Goal: Task Accomplishment & Management: Use online tool/utility

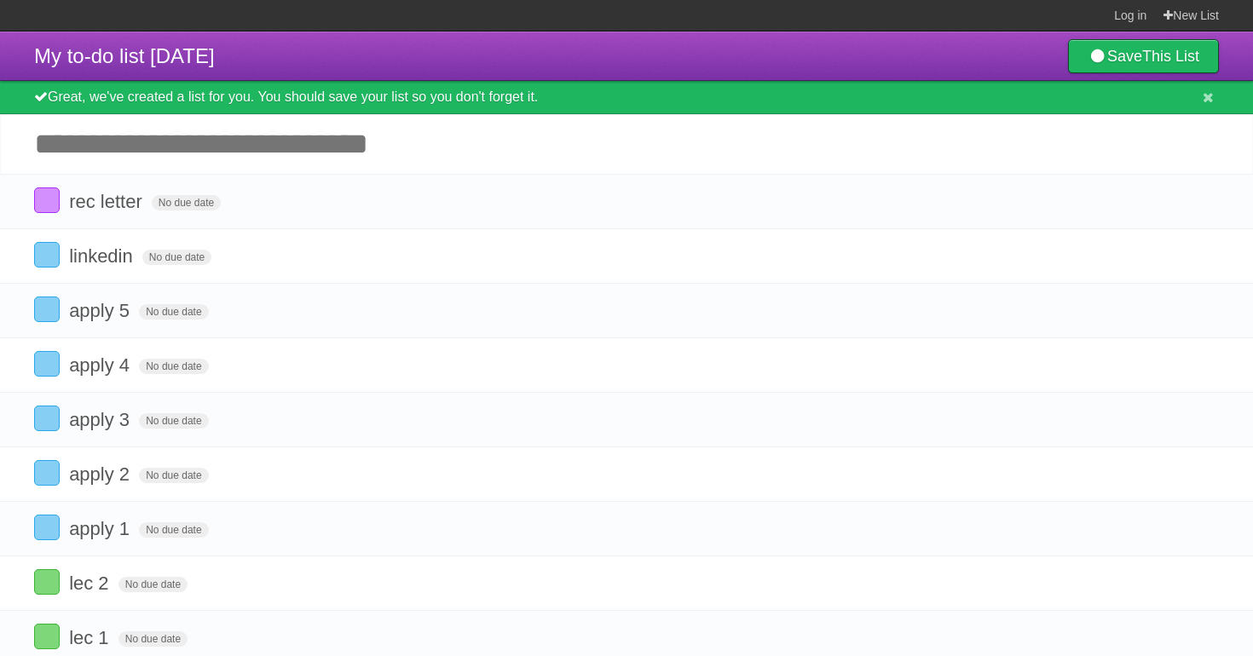
click at [313, 150] on input "Add another task" at bounding box center [626, 144] width 1253 height 60
type input "**********"
click input "*********" at bounding box center [0, 0] width 0 height 0
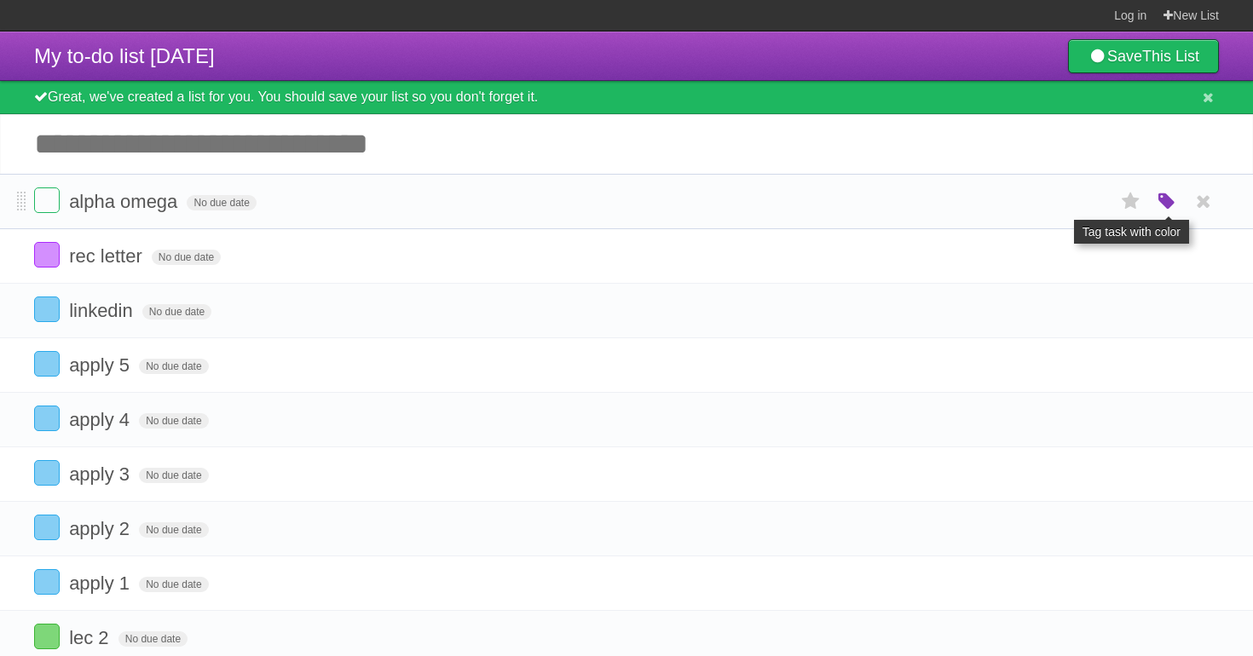
click at [1167, 211] on icon "button" at bounding box center [1167, 202] width 24 height 22
click at [1023, 210] on label "Blue" at bounding box center [1023, 201] width 19 height 19
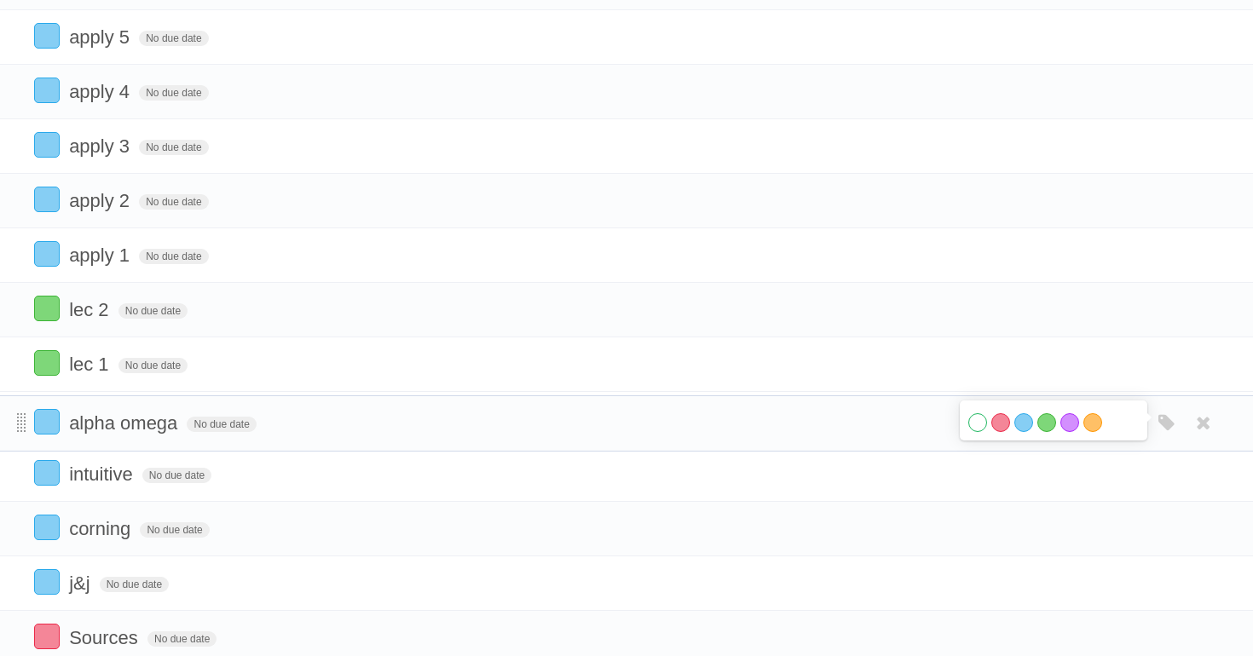
drag, startPoint x: 23, startPoint y: 206, endPoint x: 25, endPoint y: 423, distance: 216.4
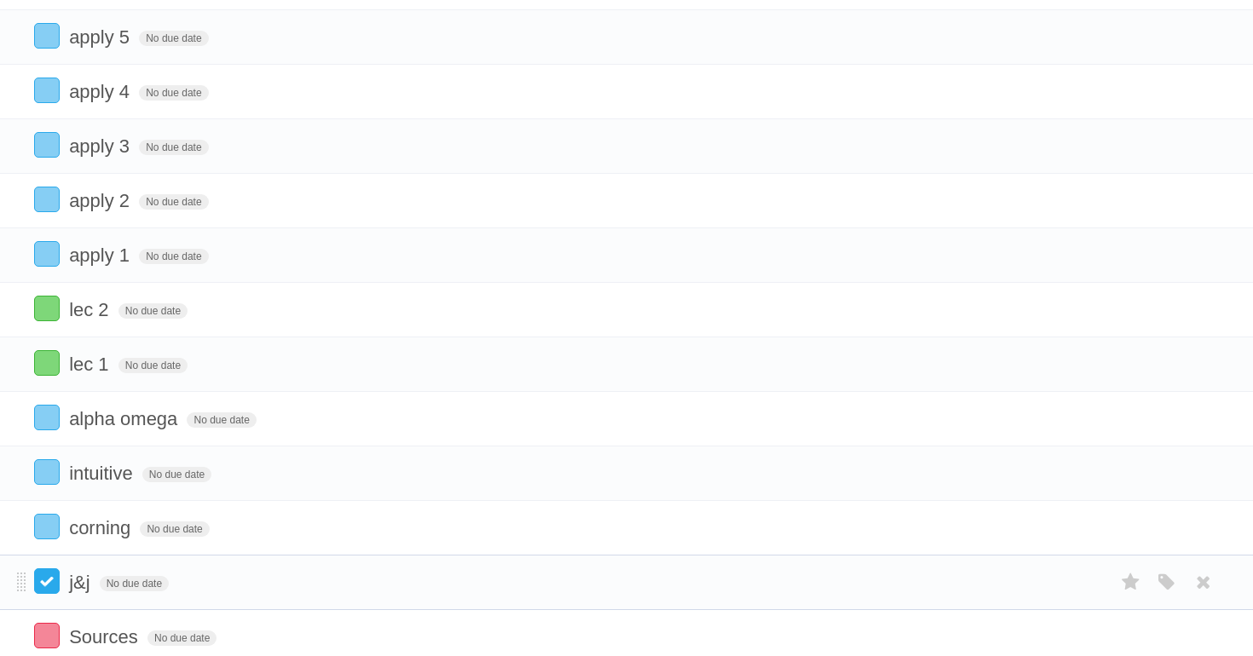
click at [56, 594] on label at bounding box center [47, 581] width 26 height 26
click at [54, 539] on label at bounding box center [47, 527] width 26 height 26
click at [47, 485] on label at bounding box center [47, 472] width 26 height 26
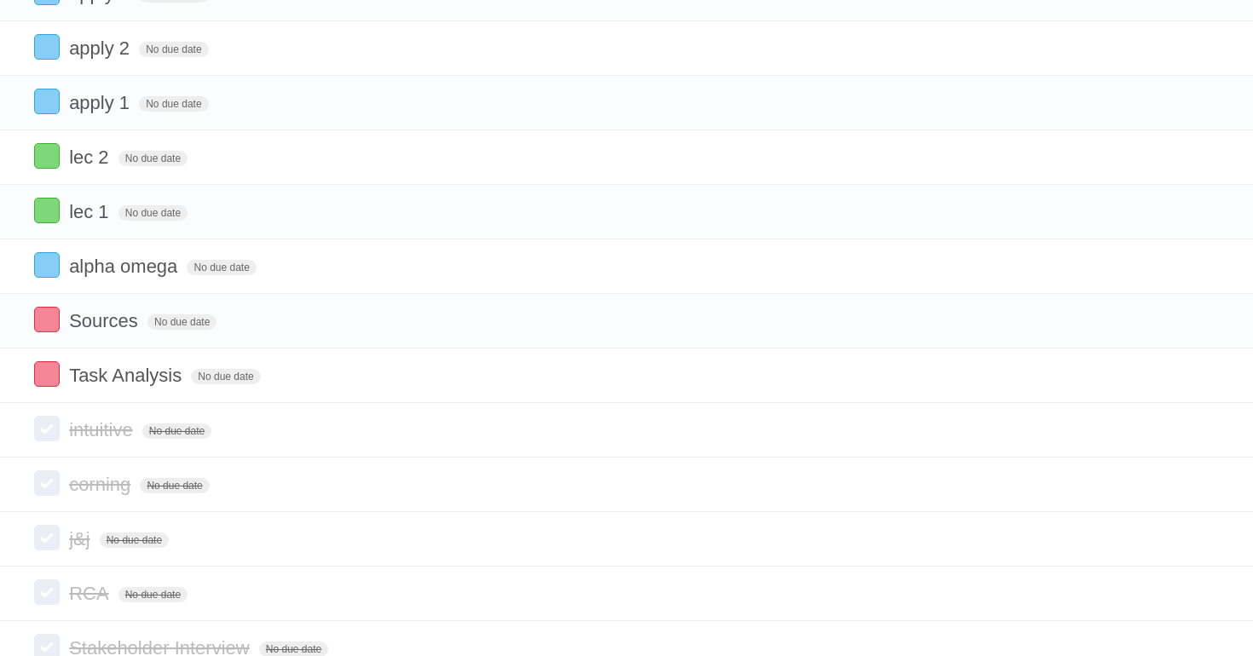
scroll to position [312, 0]
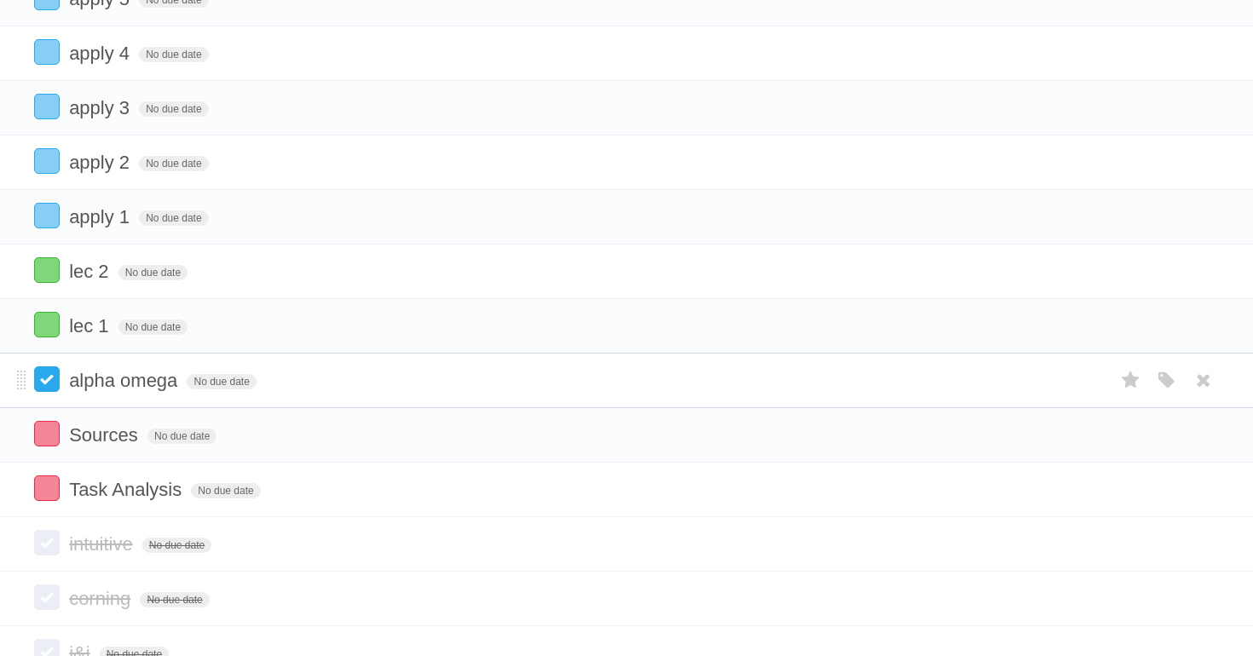
click at [50, 392] on label at bounding box center [47, 379] width 26 height 26
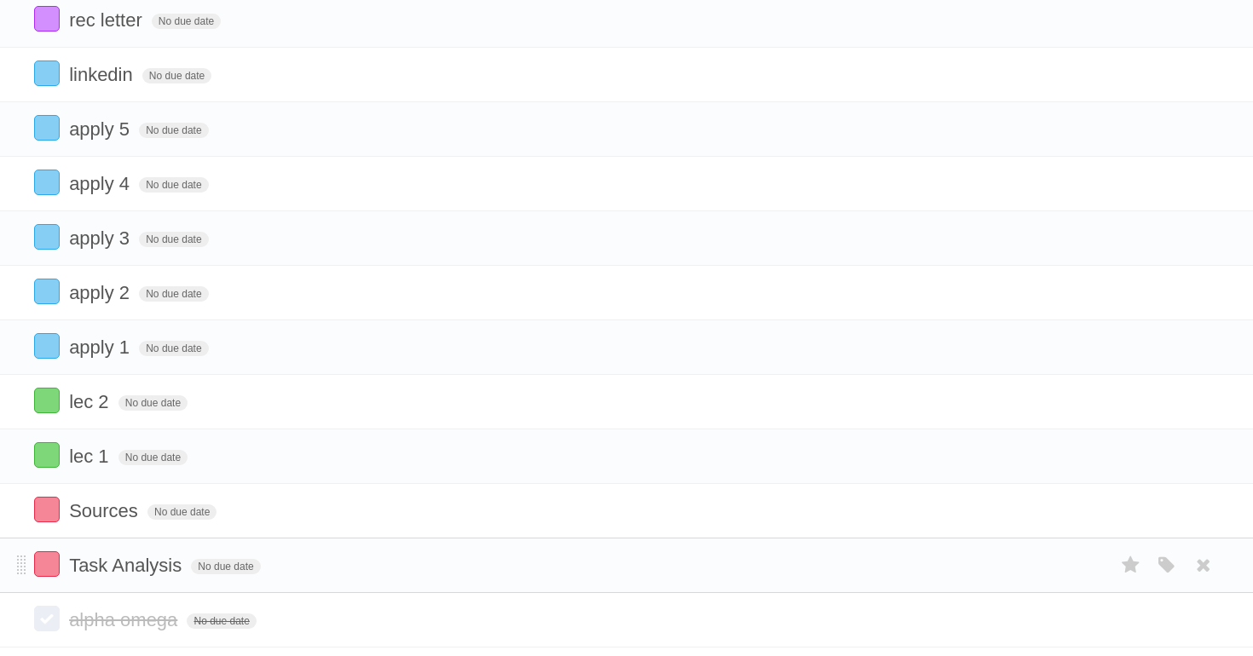
scroll to position [180, 0]
